Goal: Task Accomplishment & Management: Use online tool/utility

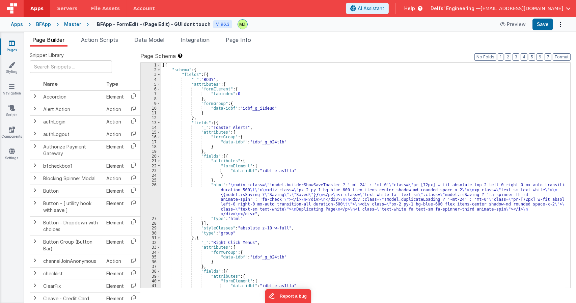
click at [69, 23] on div "Master" at bounding box center [72, 24] width 17 height 7
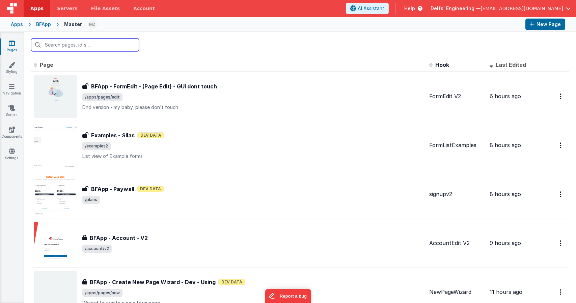
click at [111, 50] on input "text" at bounding box center [85, 44] width 108 height 13
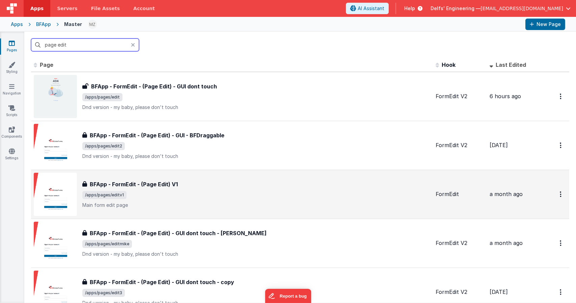
type input "page edit"
click at [170, 205] on p "Main form edit page" at bounding box center [256, 205] width 348 height 7
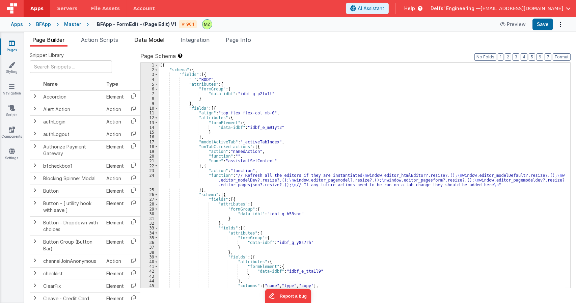
click at [148, 39] on span "Data Model" at bounding box center [149, 39] width 30 height 7
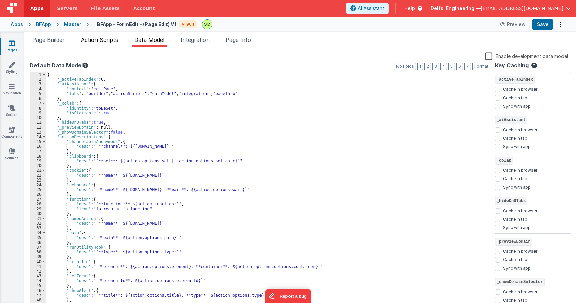
click at [106, 37] on span "Action Scripts" at bounding box center [99, 39] width 37 height 7
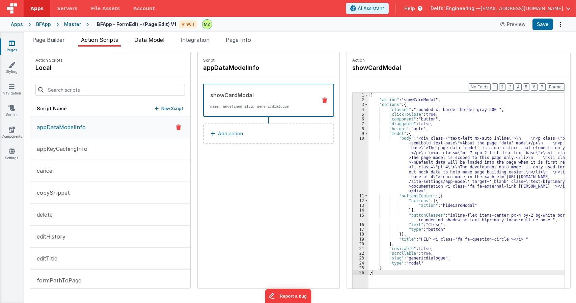
click at [146, 42] on span "Data Model" at bounding box center [149, 39] width 30 height 7
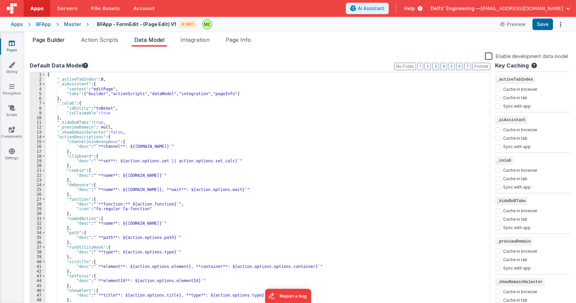
click at [64, 42] on span "Page Builder" at bounding box center [48, 39] width 32 height 7
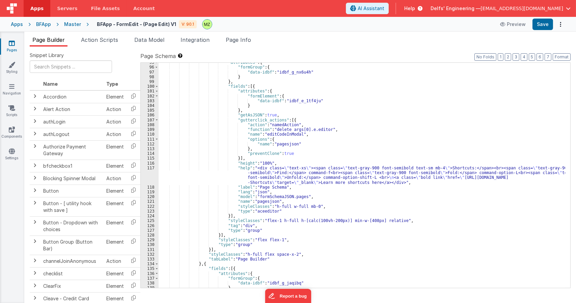
scroll to position [488, 0]
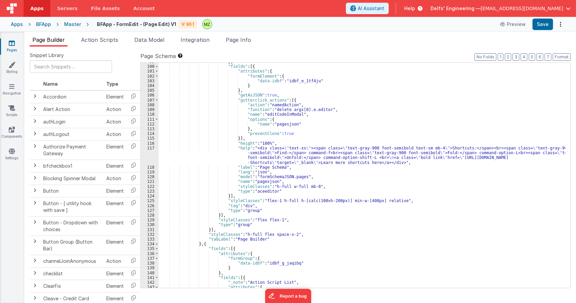
click at [261, 192] on div "} , "fields" : [{ "attributes" : { "formElement" : { "data-idbf" : "idbf_e_1tf4…" at bounding box center [361, 176] width 406 height 234
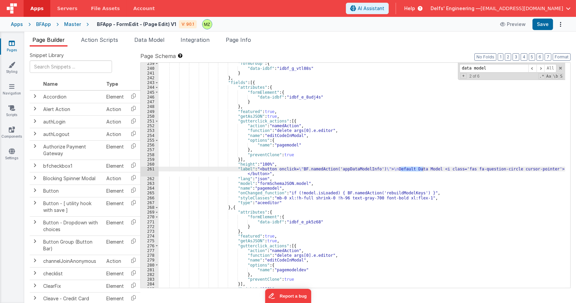
scroll to position [1172, 0]
type input "data model"
click at [319, 193] on div ""formGroup" : { "data-idbf" : "idbf_g_vtl08s" } } , "fields" : [{ "attributes" …" at bounding box center [361, 178] width 406 height 234
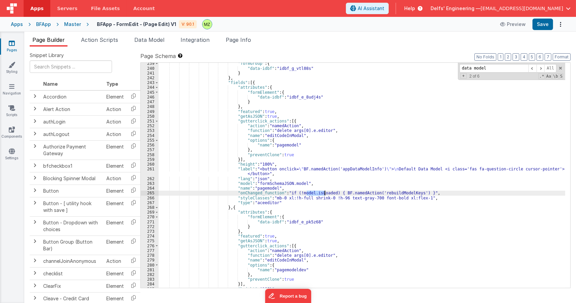
click at [319, 193] on div ""formGroup" : { "data-idbf" : "idbf_g_vtl08s" } } , "fields" : [{ "attributes" …" at bounding box center [361, 178] width 406 height 234
click at [11, 91] on link "Navigation" at bounding box center [12, 89] width 24 height 13
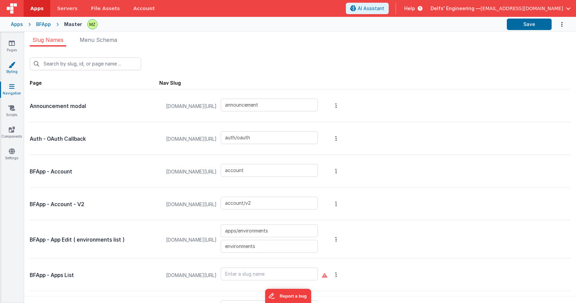
click at [12, 68] on link "Styling" at bounding box center [12, 67] width 24 height 13
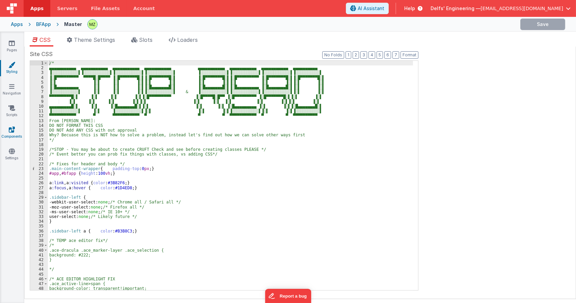
click at [17, 132] on link "Components" at bounding box center [12, 132] width 24 height 13
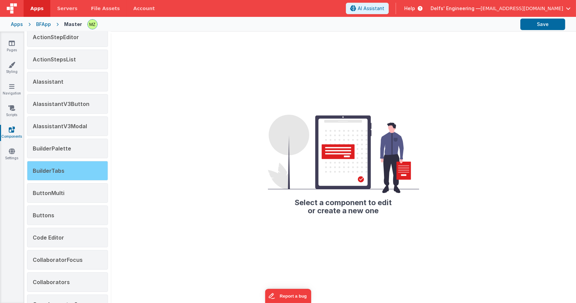
scroll to position [65, 0]
click at [75, 169] on div "BuilderTabs" at bounding box center [67, 172] width 81 height 20
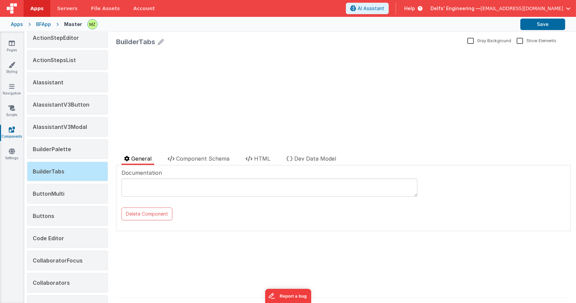
scroll to position [0, 0]
click at [262, 156] on span "HTML" at bounding box center [262, 158] width 16 height 7
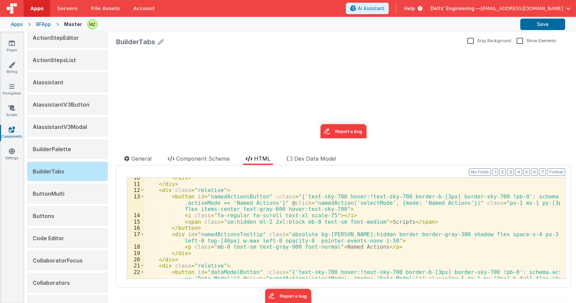
scroll to position [79, 0]
click at [11, 69] on link "Styling" at bounding box center [12, 67] width 24 height 13
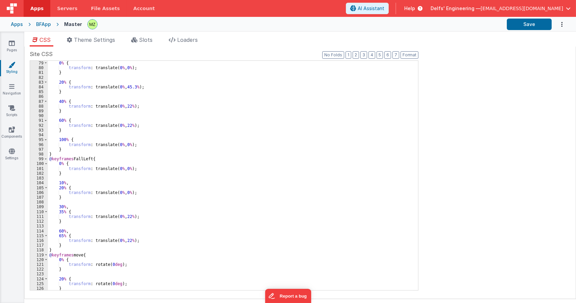
scroll to position [374, 0]
click at [160, 163] on div "0 % { transform : translate( 0 % , 0 % ); } 20 % { transform : translate( 0 % ,…" at bounding box center [230, 179] width 365 height 239
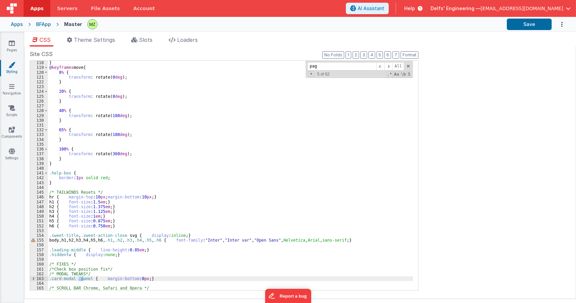
type input "page"
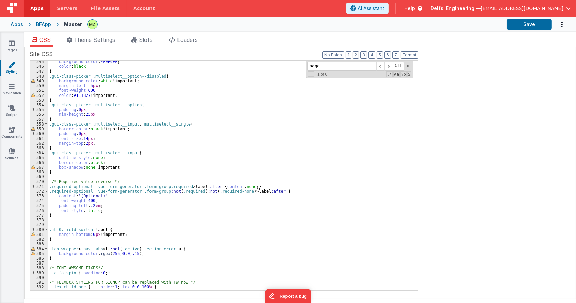
scroll to position [2610, 0]
click at [12, 129] on icon at bounding box center [12, 129] width 6 height 7
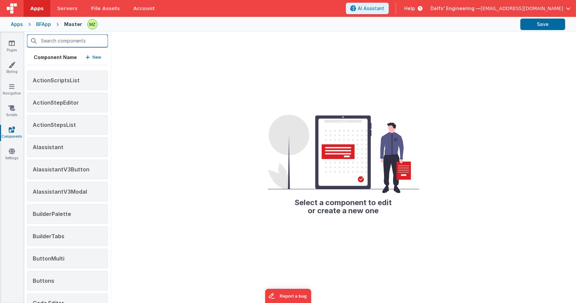
click at [94, 46] on input "text" at bounding box center [67, 40] width 81 height 13
click at [145, 49] on div "Select a component to edit or create a new one" at bounding box center [343, 167] width 465 height 271
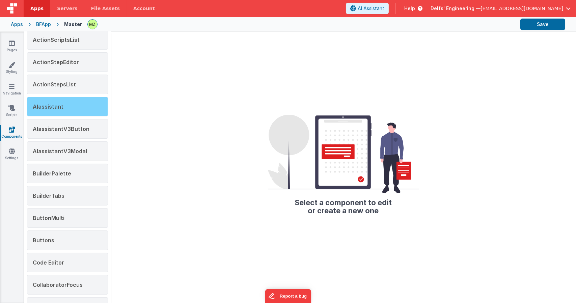
scroll to position [42, 0]
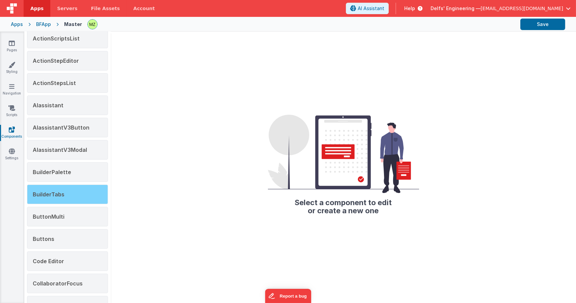
click at [67, 191] on div "BuilderTabs" at bounding box center [67, 194] width 81 height 20
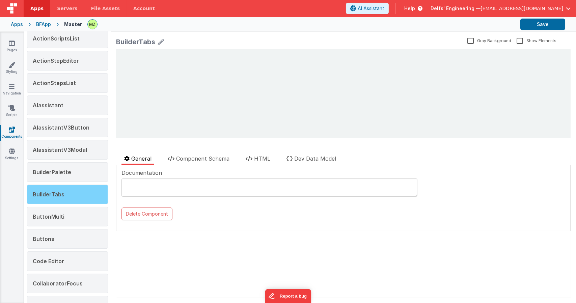
scroll to position [0, 0]
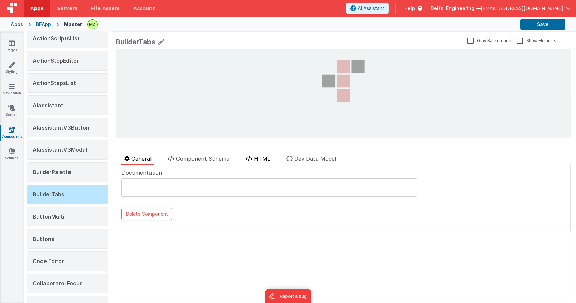
click at [258, 162] on li "HTML" at bounding box center [258, 159] width 30 height 10
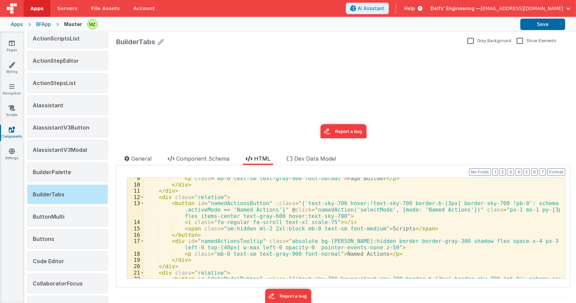
scroll to position [74, 0]
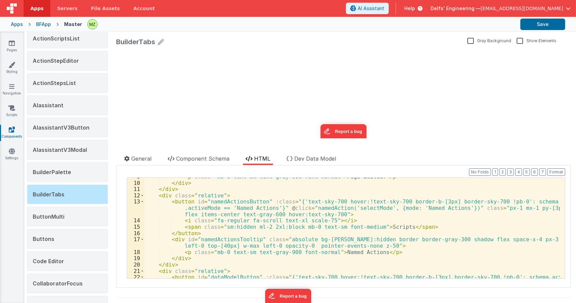
click at [347, 240] on div "< p class = "mb-0 text-sm text-gray-900 font-normal" > Page Builder </ p > </ d…" at bounding box center [351, 236] width 415 height 126
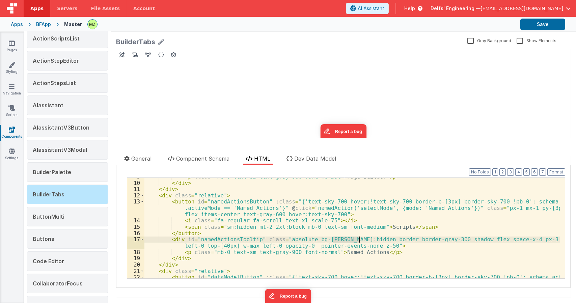
click at [351, 240] on div "< p class = "mb-0 text-sm text-gray-900 font-normal" > Page Builder </ p > </ d…" at bounding box center [351, 228] width 415 height 100
click at [351, 240] on div "< p class = "mb-0 text-sm text-gray-900 font-normal" > Page Builder </ p > </ d…" at bounding box center [351, 236] width 415 height 126
click at [337, 240] on div "< p class = "mb-0 text-sm text-gray-900 font-normal" > Page Builder </ p > </ d…" at bounding box center [351, 236] width 415 height 126
click at [354, 240] on div "< p class = "mb-0 text-sm text-gray-900 font-normal" > Page Builder </ p > </ d…" at bounding box center [351, 236] width 415 height 126
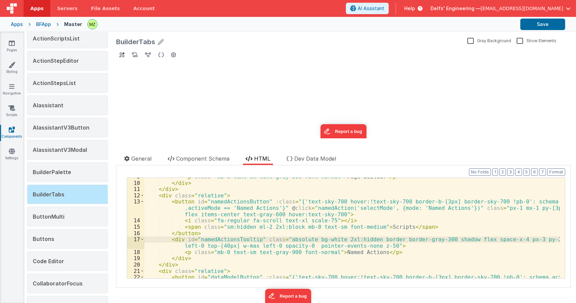
click at [356, 251] on div "< p class = "mb-0 text-sm text-gray-900 font-normal" > Page Builder </ p > </ d…" at bounding box center [351, 236] width 415 height 126
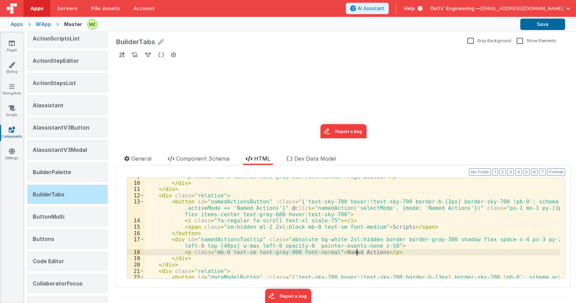
click at [356, 251] on div "< p class = "mb-0 text-sm text-gray-900 font-normal" > Page Builder </ p > </ d…" at bounding box center [351, 236] width 415 height 126
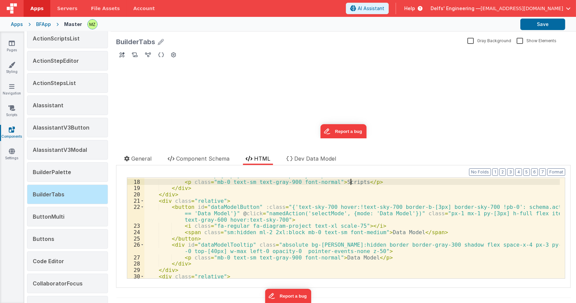
scroll to position [144, 0]
click at [329, 245] on div "< div id = "namedActionsTooltip" class = "absolute bg-white 2xl:hidden border b…" at bounding box center [351, 225] width 415 height 119
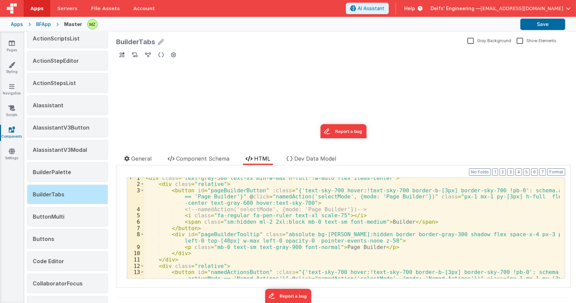
scroll to position [0, 0]
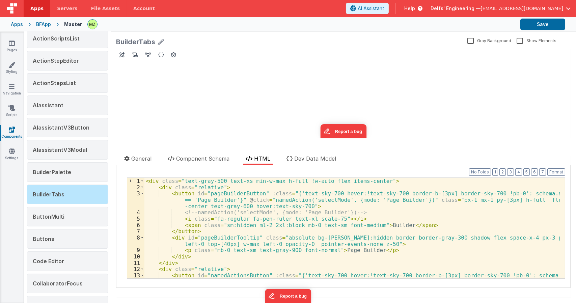
click at [335, 237] on div "< div class = "text-gray-500 text-xs min-w-max h-full !w-auto flex items-center…" at bounding box center [351, 241] width 415 height 126
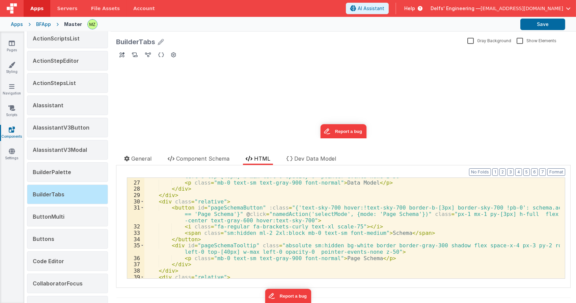
scroll to position [222, 0]
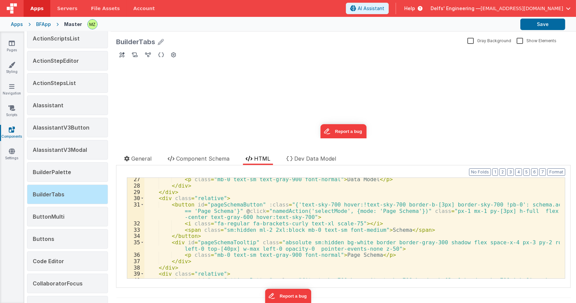
click at [305, 241] on div "< p class = "mb-0 text-sm text-gray-900 font-normal" > Data Model </ p > </ div…" at bounding box center [351, 239] width 415 height 126
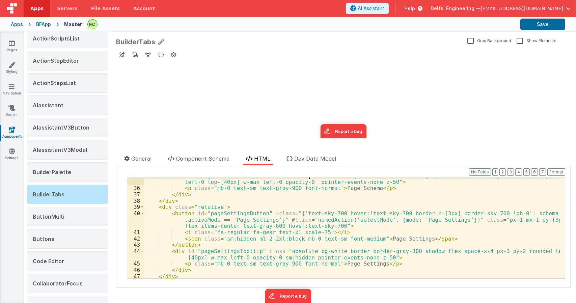
scroll to position [296, 0]
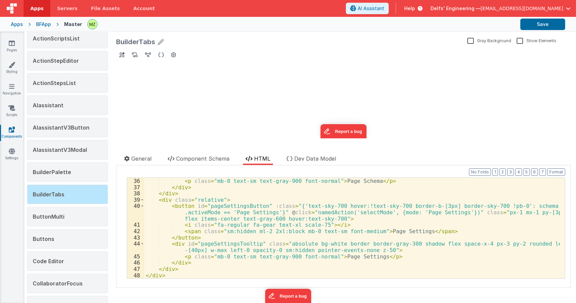
click at [279, 250] on div "< p class = "mb-0 text-sm text-gray-900 font-normal" > Page Schema </ p > </ di…" at bounding box center [351, 234] width 415 height 113
click at [522, 245] on div "< p class = "mb-0 text-sm text-gray-900 font-normal" > Page Schema </ p > </ di…" at bounding box center [351, 234] width 415 height 113
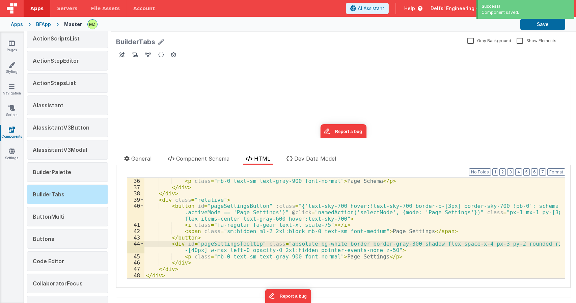
click at [239, 251] on div "< p class = "mb-0 text-sm text-gray-900 font-normal" > Page Schema </ p > </ di…" at bounding box center [351, 234] width 415 height 113
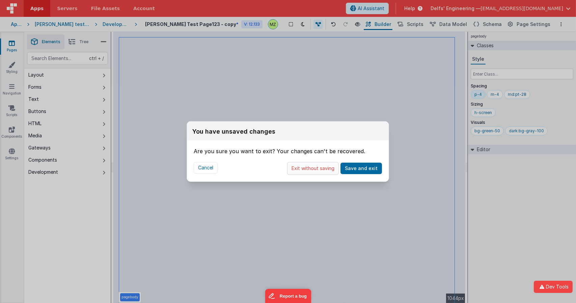
click at [323, 168] on button "Exit without saving" at bounding box center [313, 168] width 52 height 13
